Goal: Task Accomplishment & Management: Manage account settings

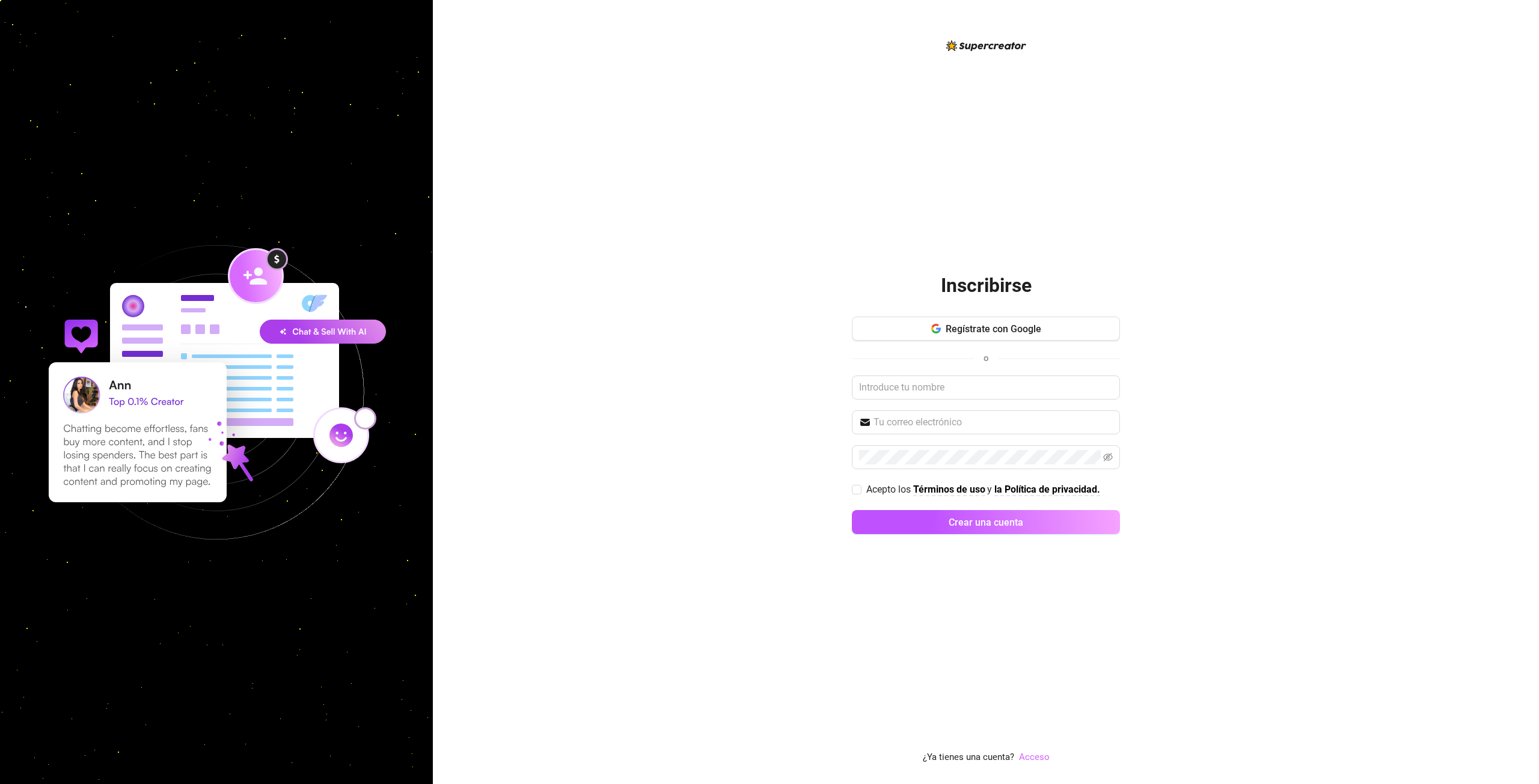
click at [1031, 755] on font "Acceso" at bounding box center [1034, 757] width 31 height 11
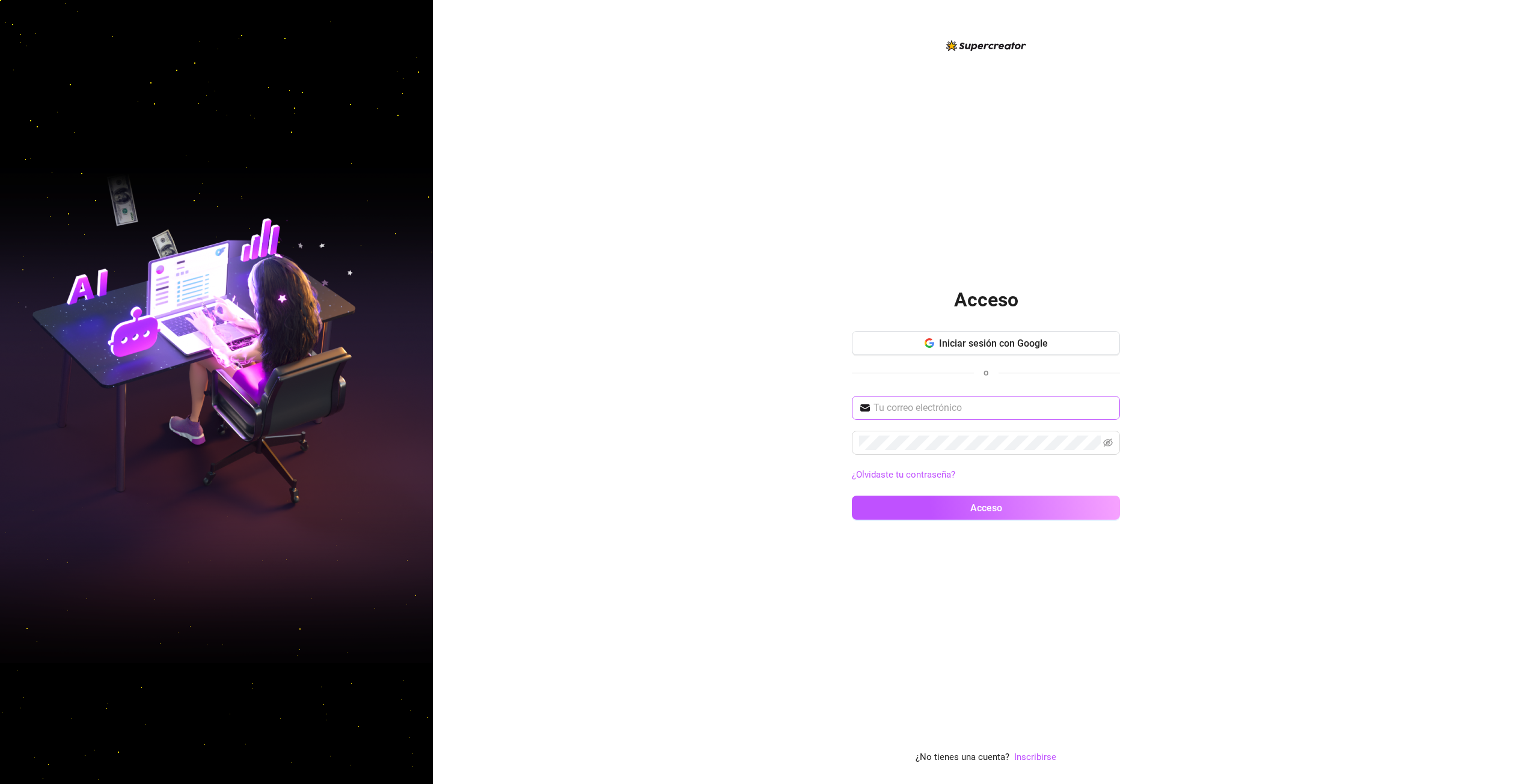
click at [939, 416] on span at bounding box center [986, 408] width 268 height 24
click at [903, 407] on input "text" at bounding box center [993, 408] width 239 height 15
type input "[EMAIL_ADDRESS][DOMAIN_NAME]"
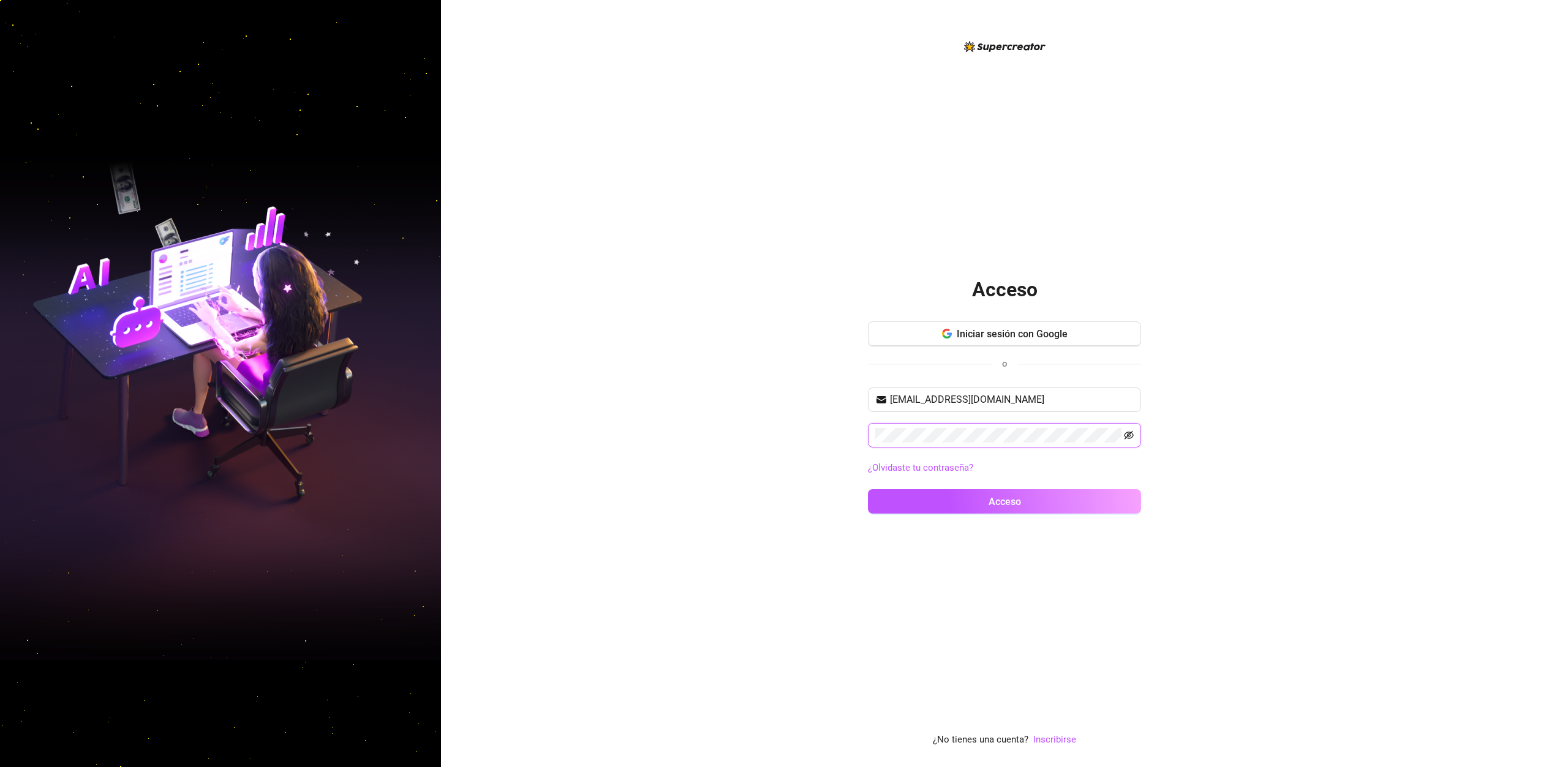
click at [1128, 440] on icon "invisible para los ojos" at bounding box center [1128, 435] width 10 height 10
click at [1050, 503] on button "Acceso" at bounding box center [1005, 501] width 273 height 24
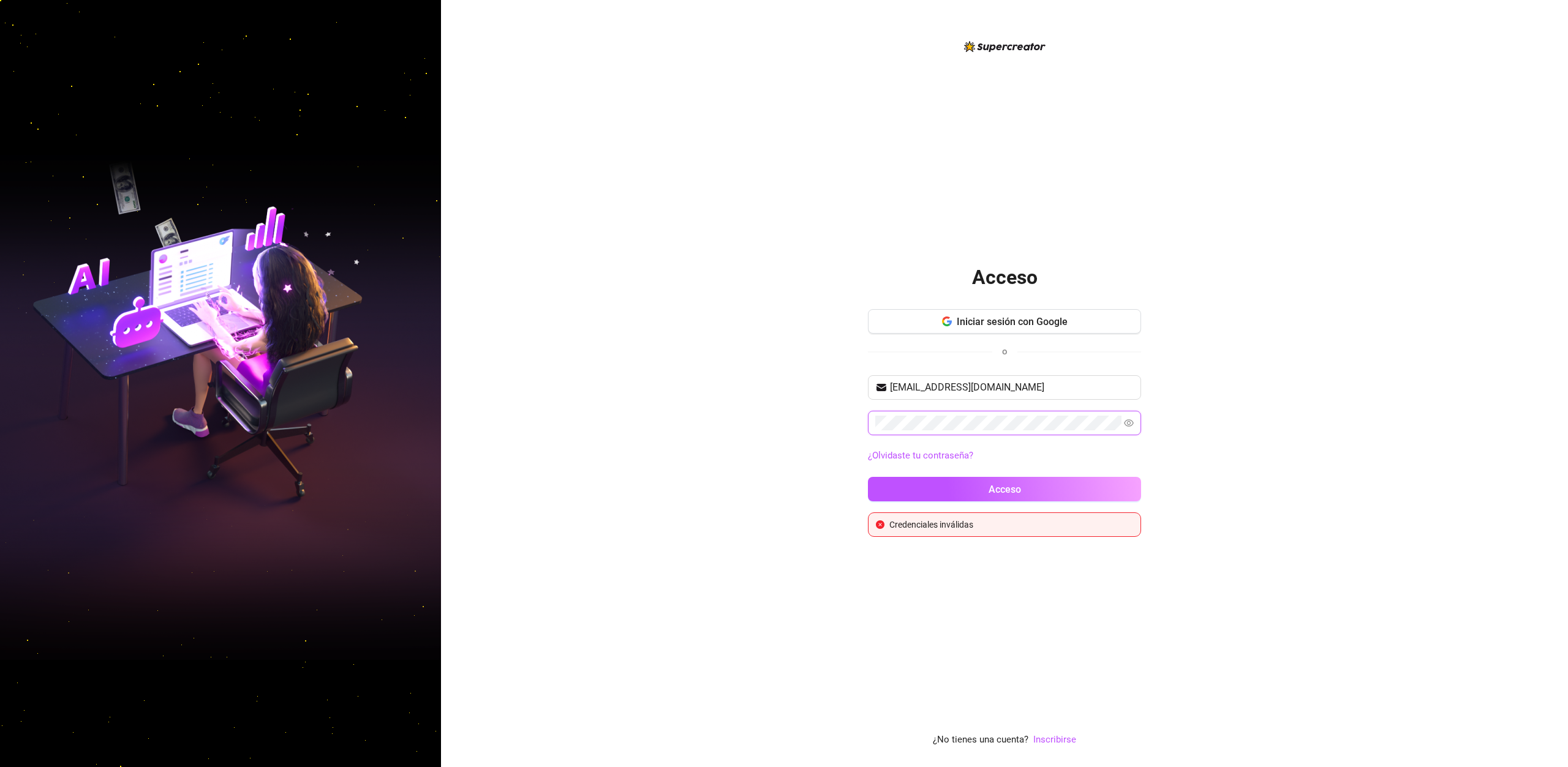
click at [868, 477] on button "Acceso" at bounding box center [1005, 489] width 273 height 24
